Goal: Information Seeking & Learning: Learn about a topic

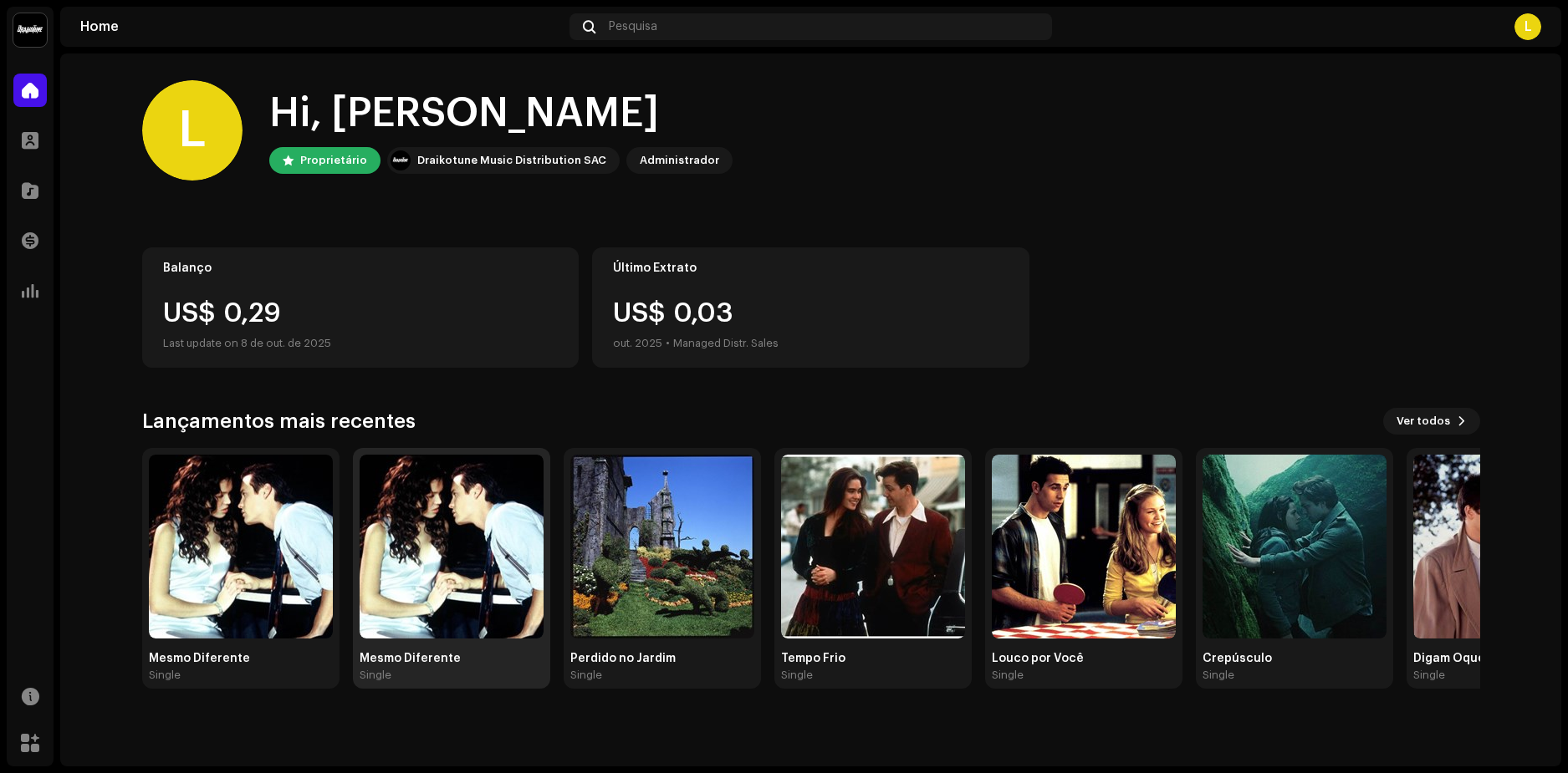
click at [439, 590] on img at bounding box center [451, 547] width 184 height 184
click at [890, 538] on img at bounding box center [872, 547] width 184 height 184
click at [1290, 526] on img at bounding box center [1295, 547] width 184 height 184
click at [684, 534] on img at bounding box center [662, 547] width 184 height 184
click at [1084, 538] on img at bounding box center [1084, 547] width 184 height 184
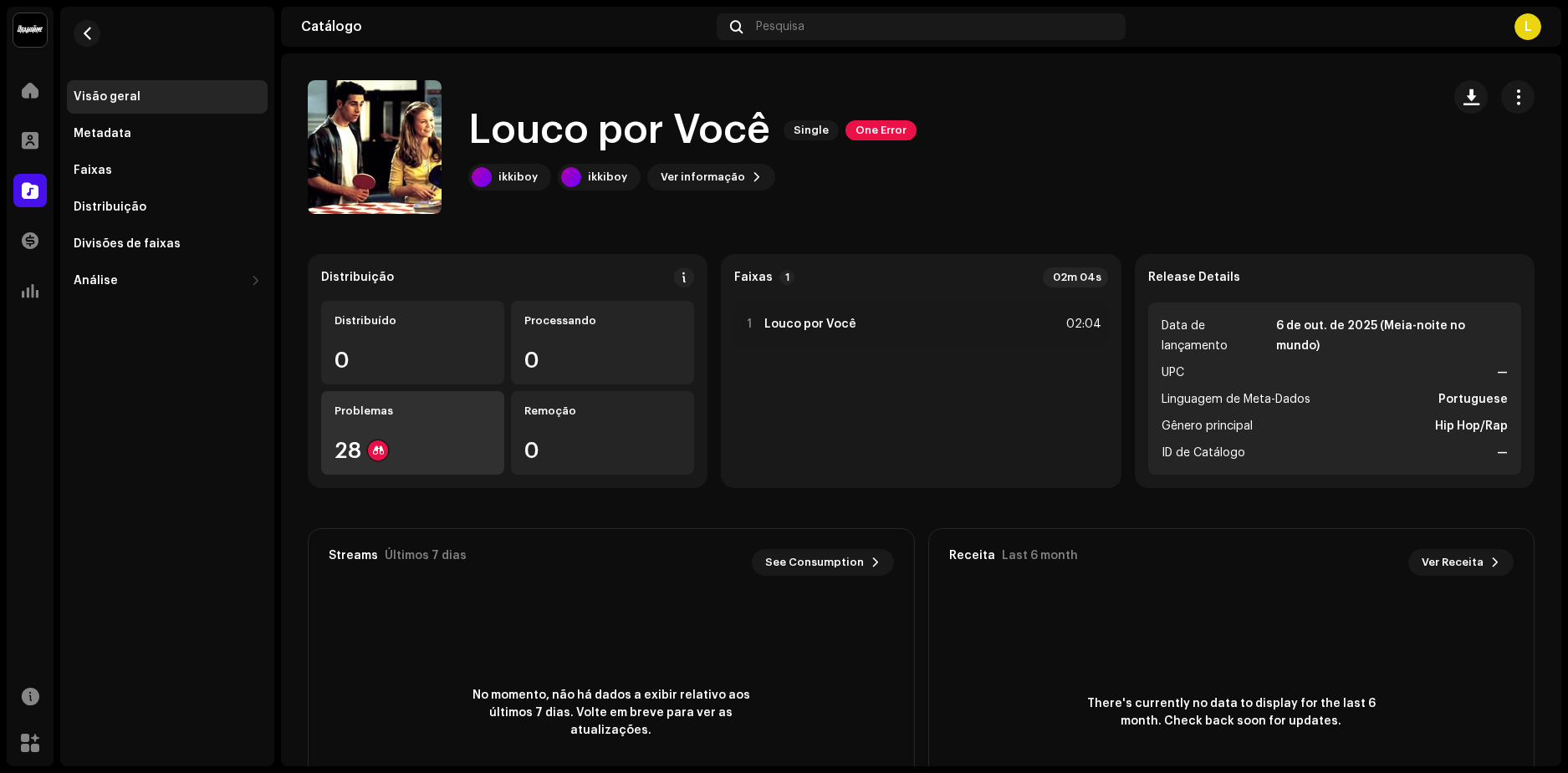
click at [358, 424] on div "Problemas 28" at bounding box center [413, 433] width 183 height 84
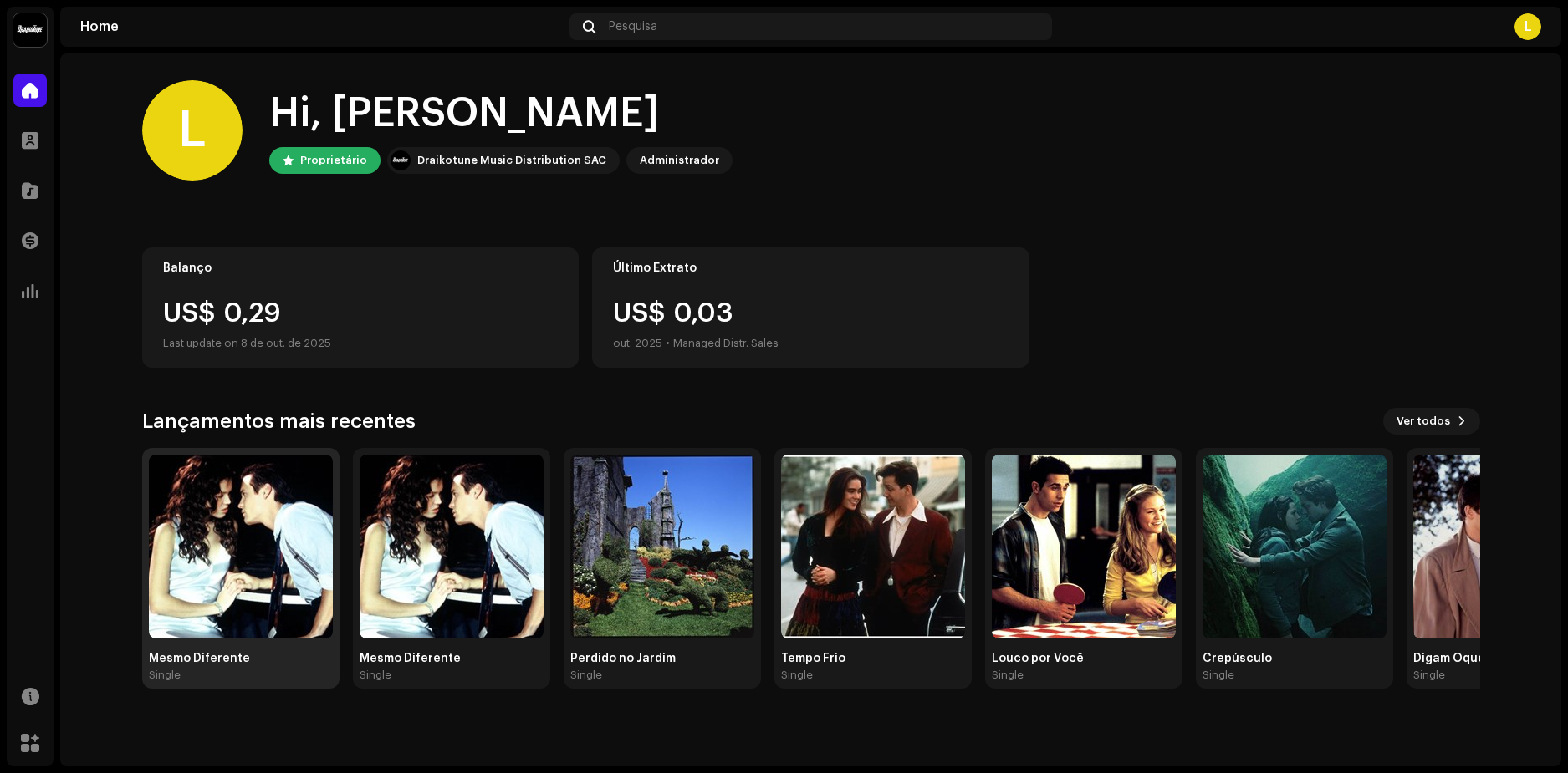
click at [238, 535] on img at bounding box center [240, 547] width 184 height 184
click at [665, 577] on img at bounding box center [662, 547] width 184 height 184
click at [881, 541] on img at bounding box center [872, 547] width 184 height 184
click at [1458, 421] on span at bounding box center [1462, 422] width 10 height 14
click at [1448, 423] on span "Ver todos" at bounding box center [1424, 421] width 54 height 33
